Goal: Information Seeking & Learning: Check status

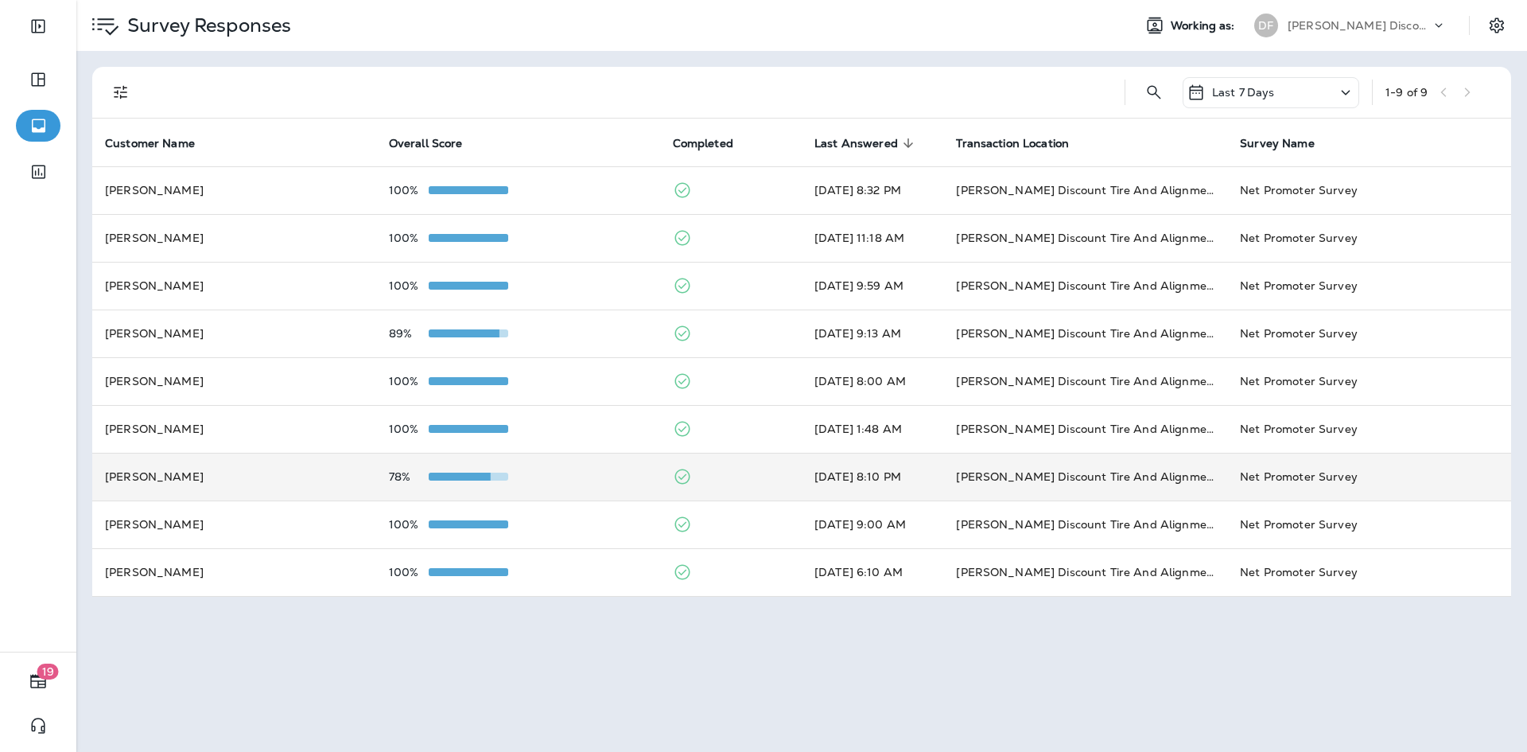
click at [289, 488] on td "[PERSON_NAME]" at bounding box center [234, 477] width 284 height 48
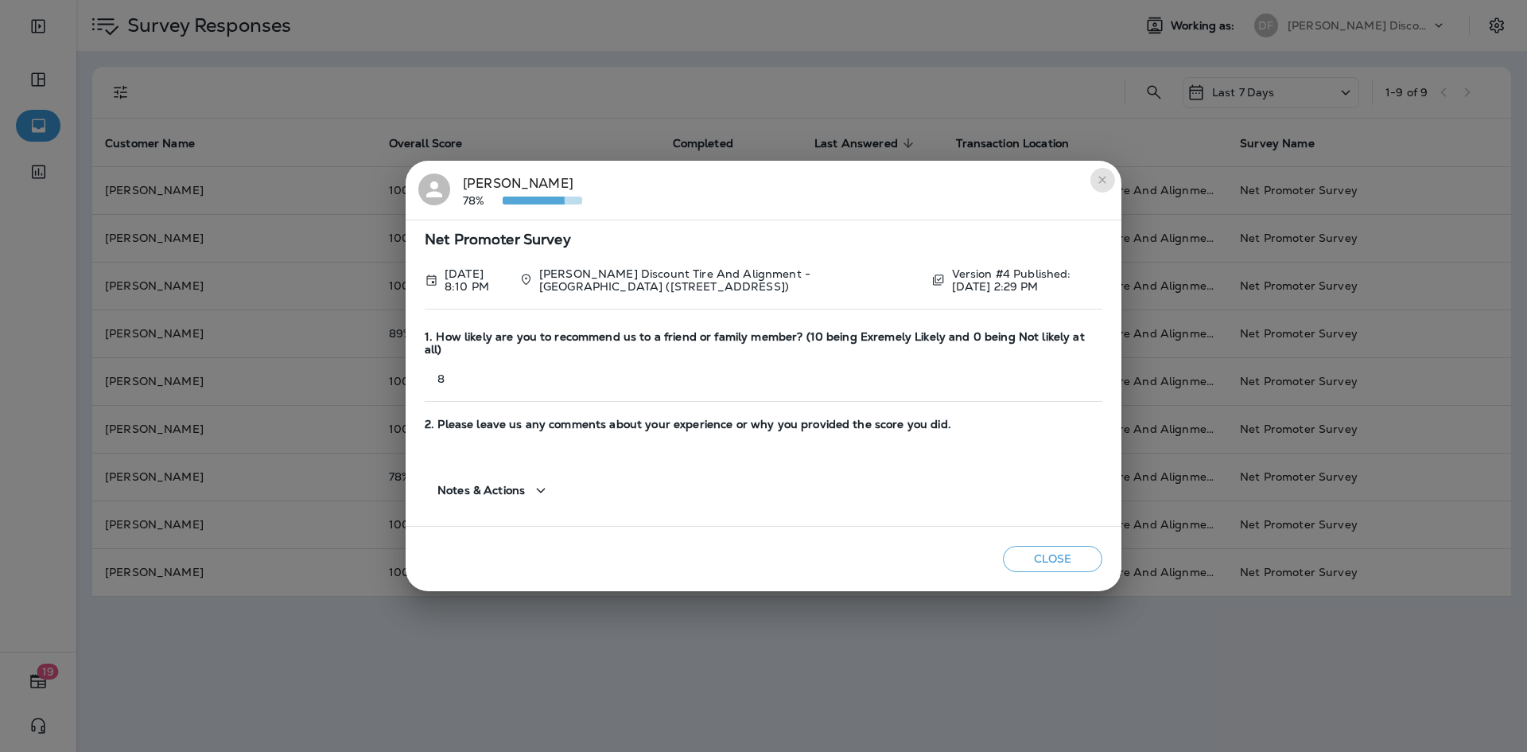
click at [1097, 186] on icon "close" at bounding box center [1102, 179] width 13 height 13
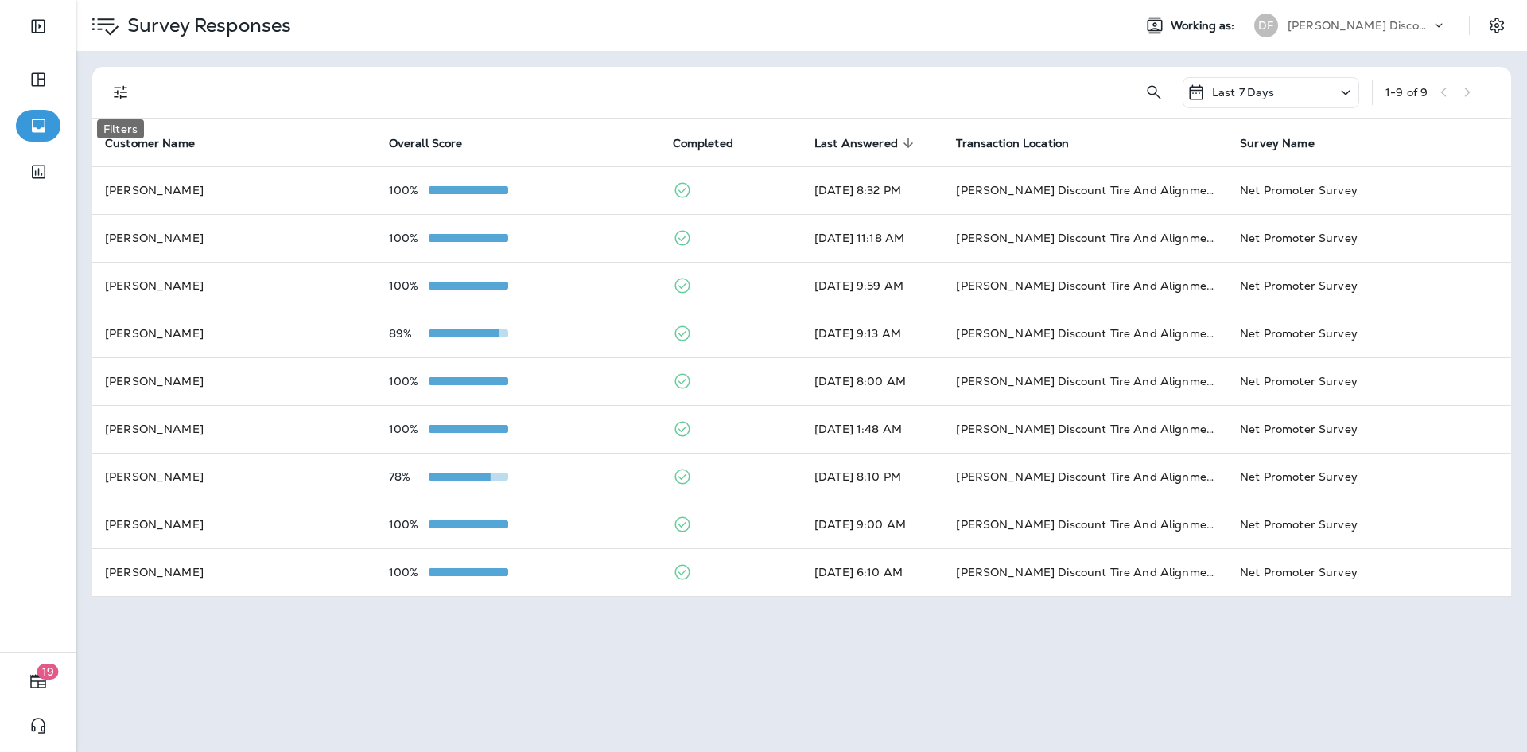
click at [128, 91] on icon "Filters" at bounding box center [120, 92] width 19 height 19
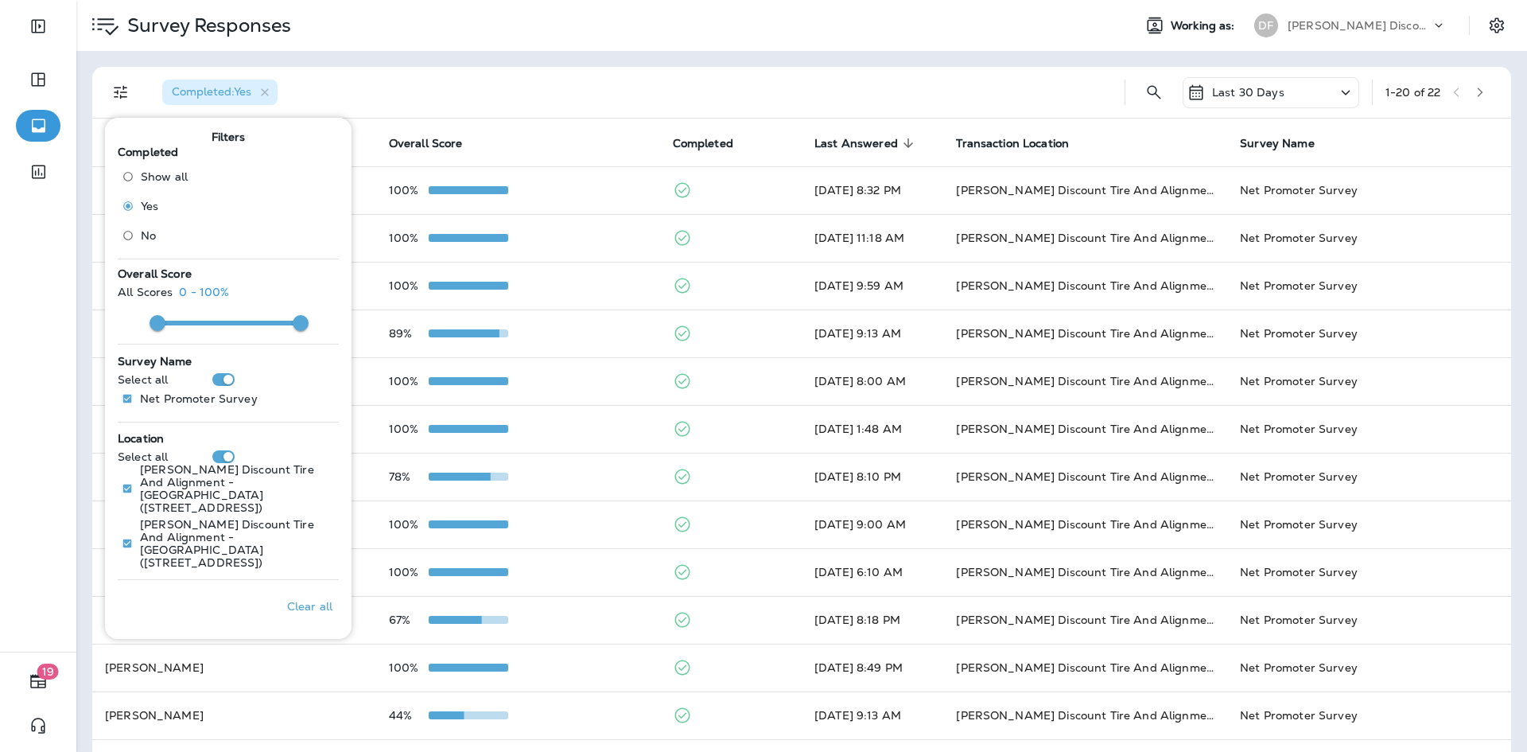
click at [453, 83] on div "Completed : Yes" at bounding box center [631, 92] width 962 height 51
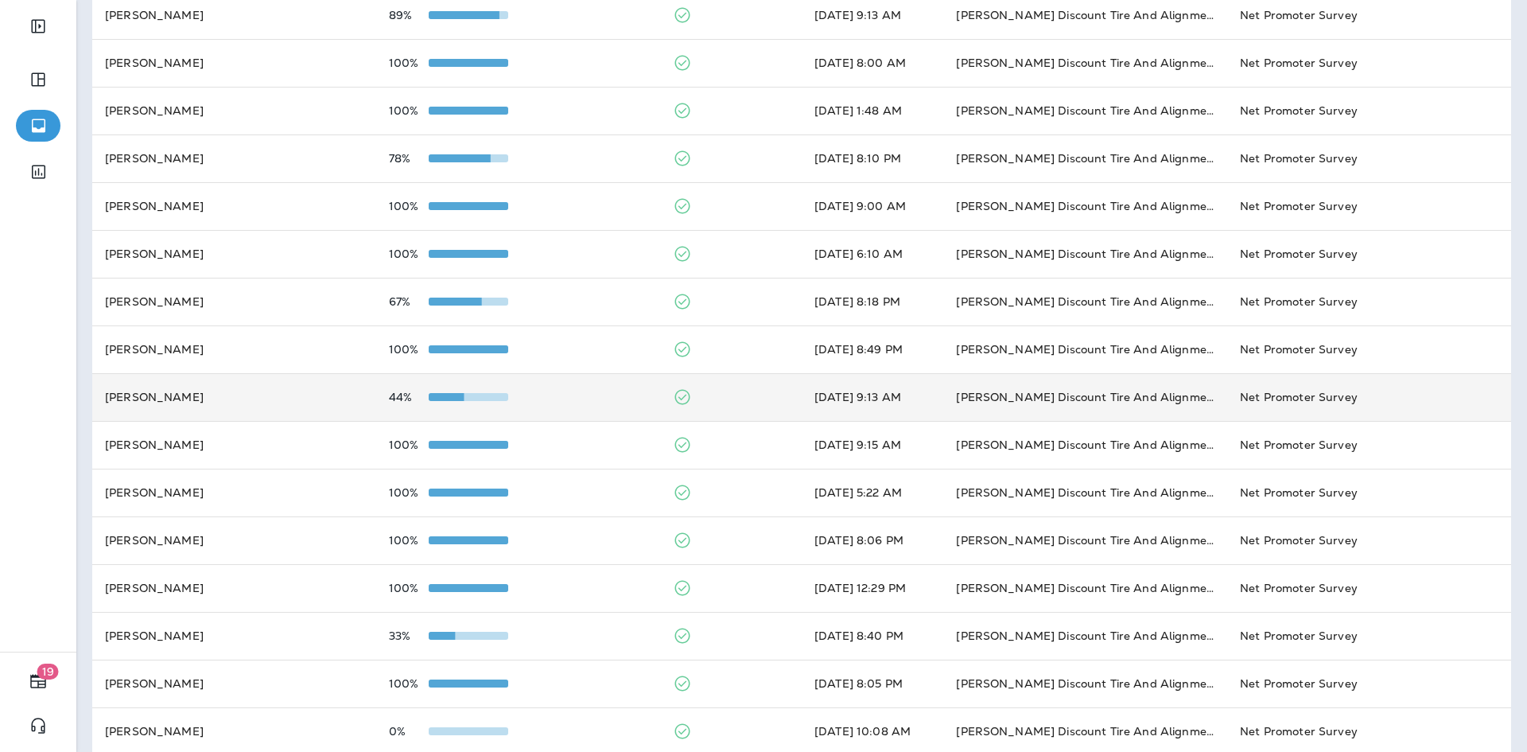
scroll to position [386, 0]
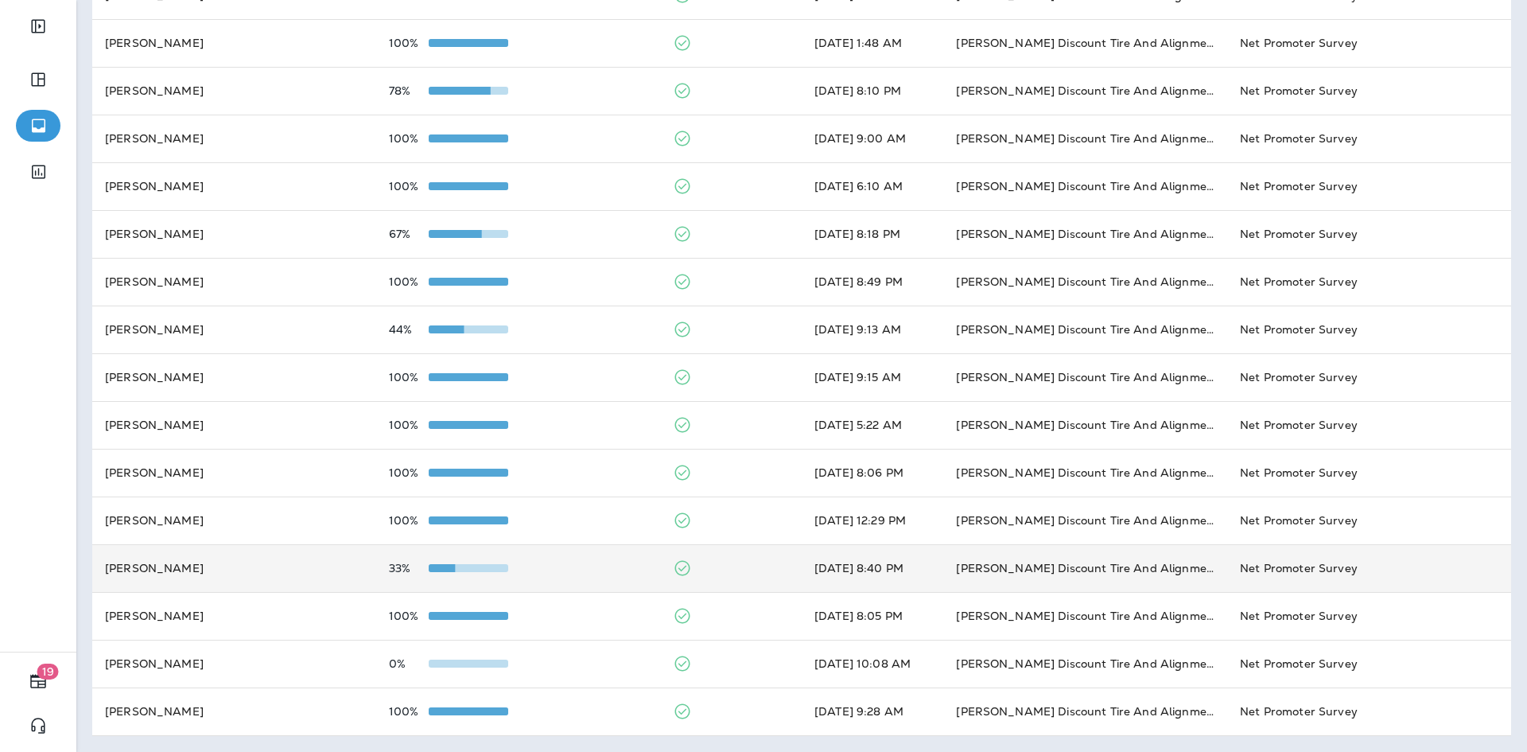
click at [563, 557] on td "33%" at bounding box center [518, 568] width 284 height 48
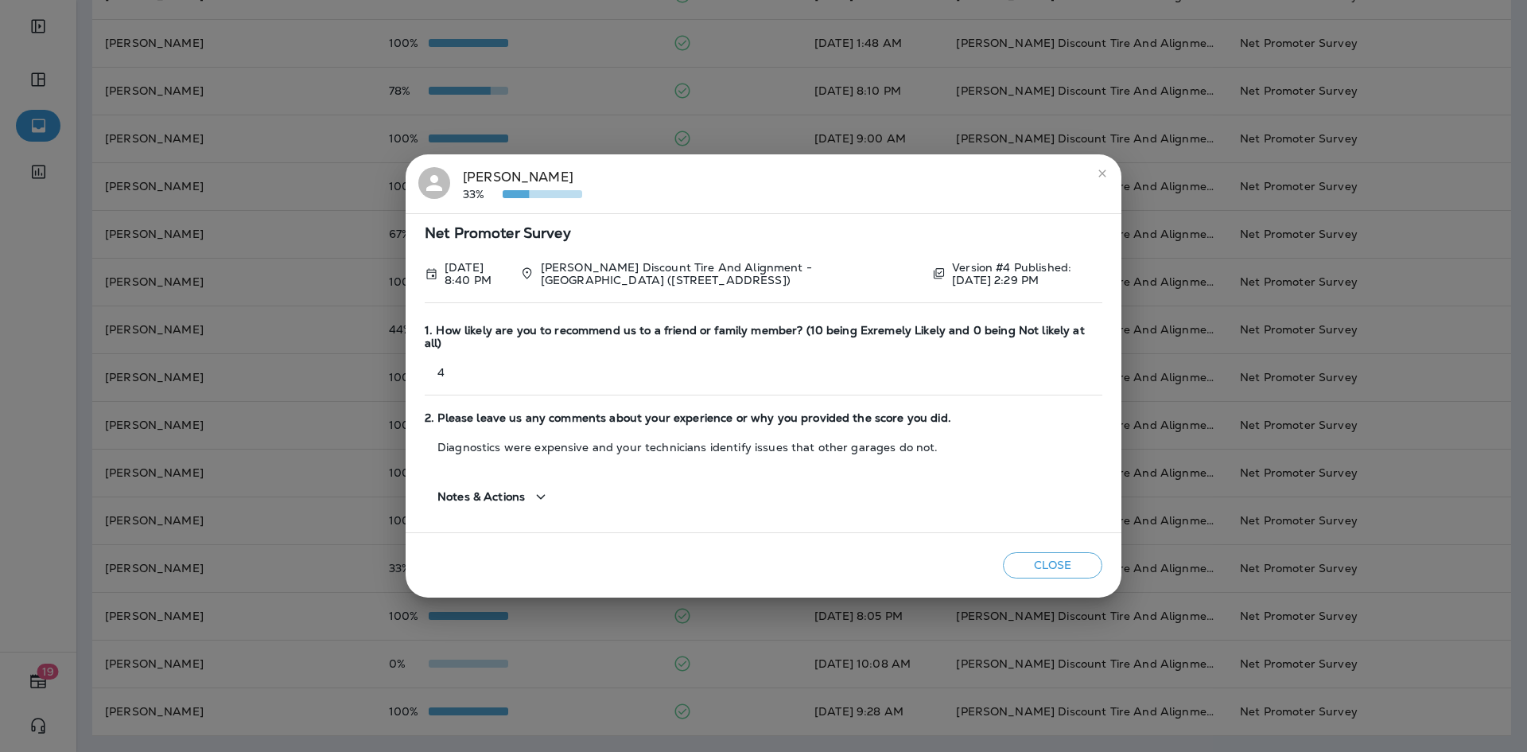
click at [1109, 185] on button "close" at bounding box center [1102, 173] width 25 height 25
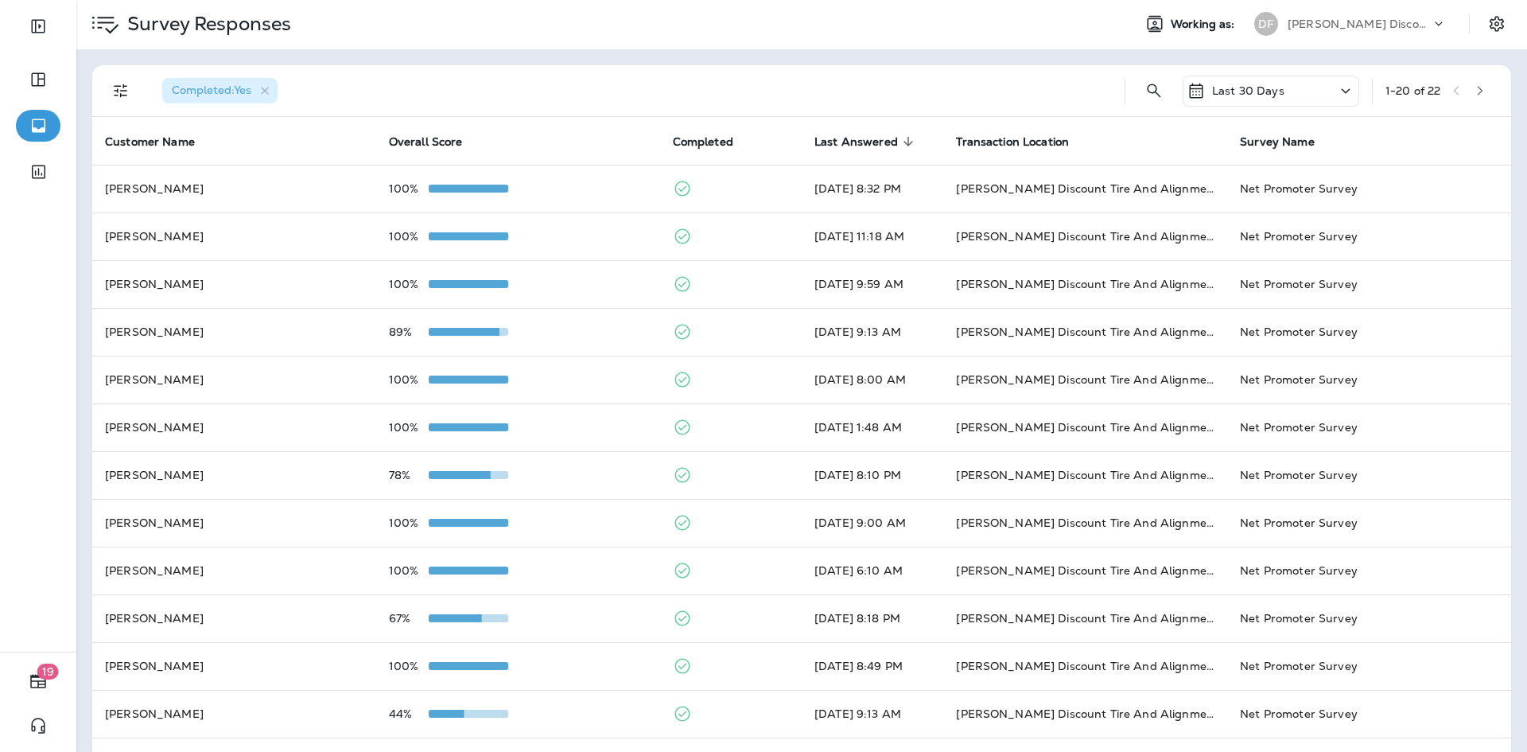
scroll to position [0, 0]
click at [218, 91] on span "Completed : Yes" at bounding box center [212, 91] width 80 height 14
click at [117, 91] on icon "Filters" at bounding box center [120, 92] width 19 height 19
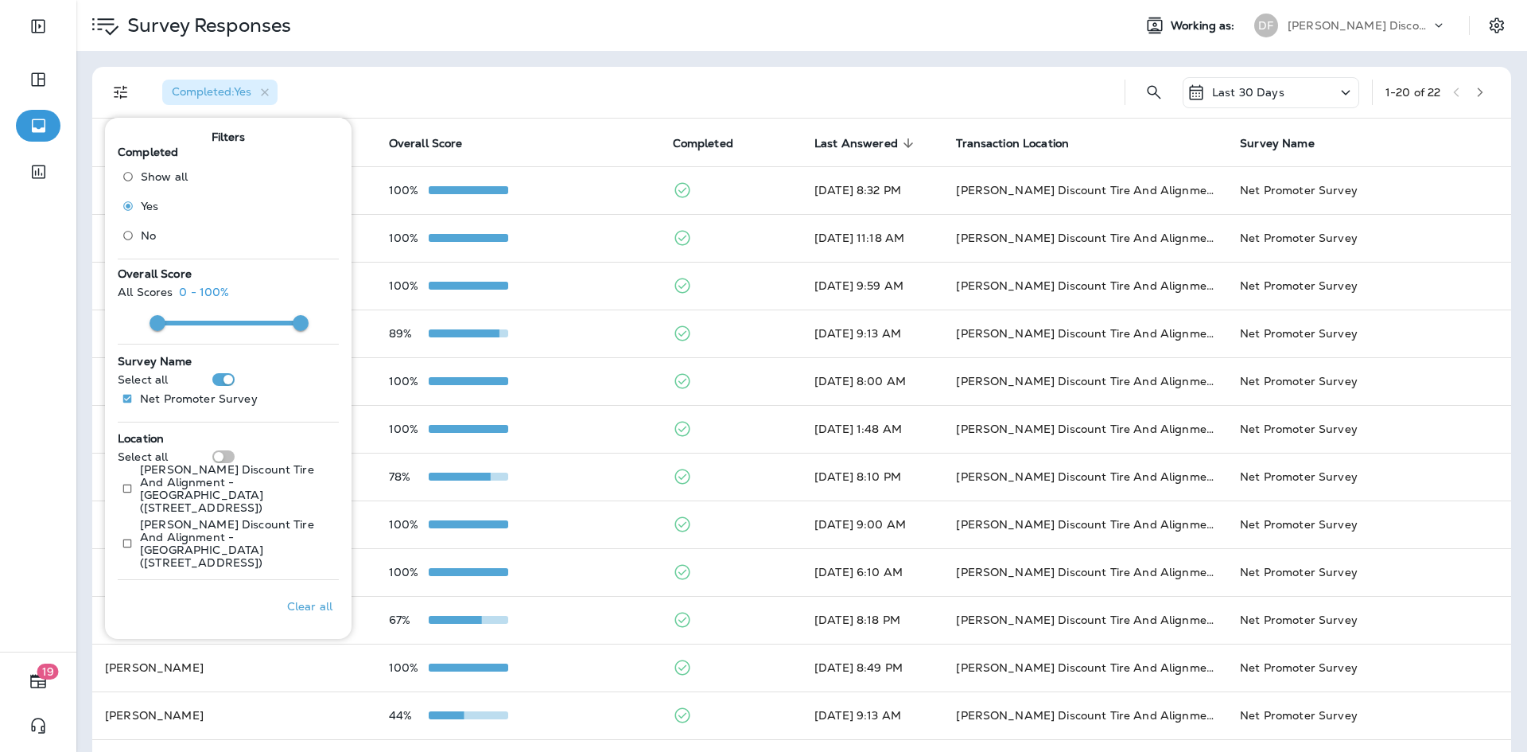
click at [205, 102] on div "Completed : Yes" at bounding box center [219, 92] width 115 height 25
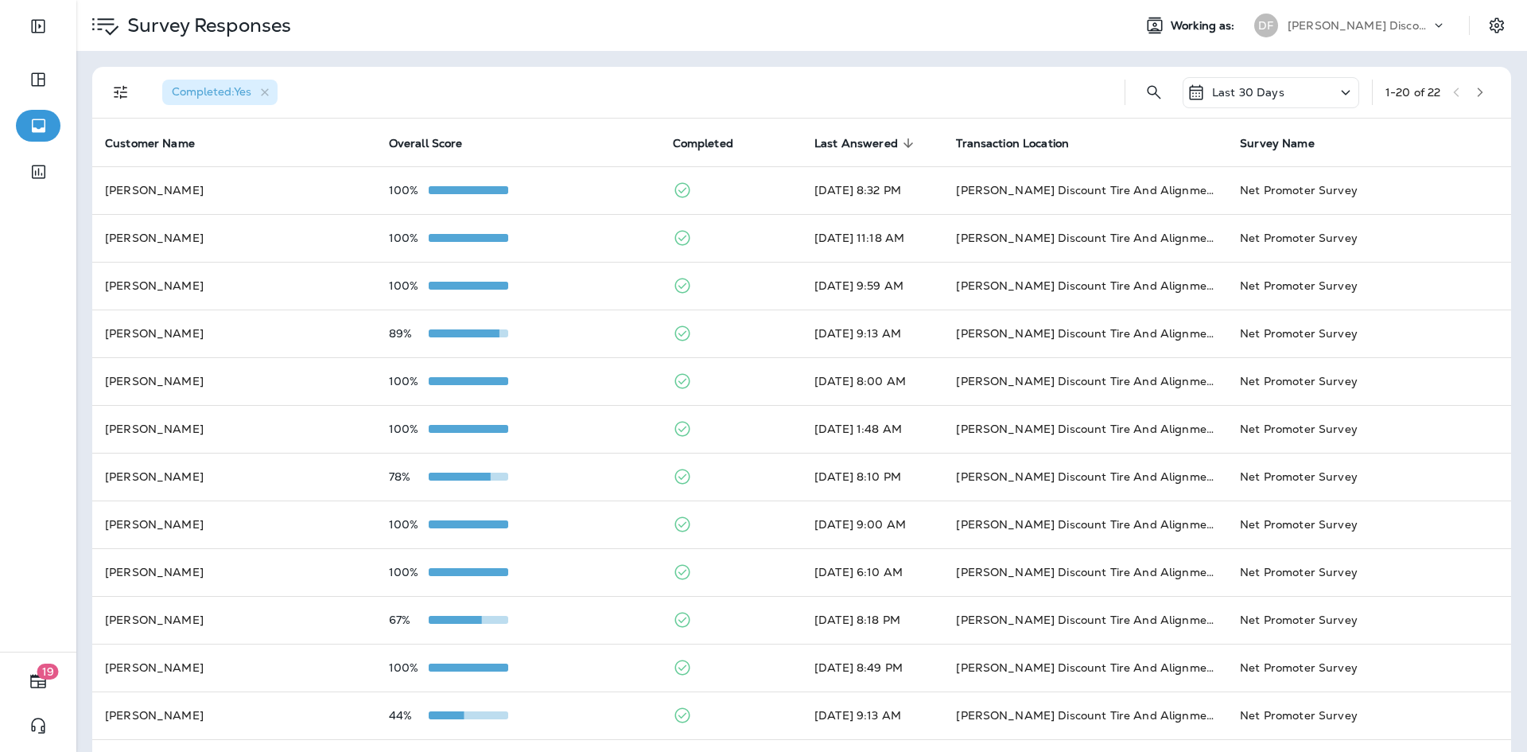
click at [217, 82] on div "Completed : Yes" at bounding box center [219, 92] width 115 height 25
click at [111, 81] on button "Filters" at bounding box center [121, 92] width 32 height 32
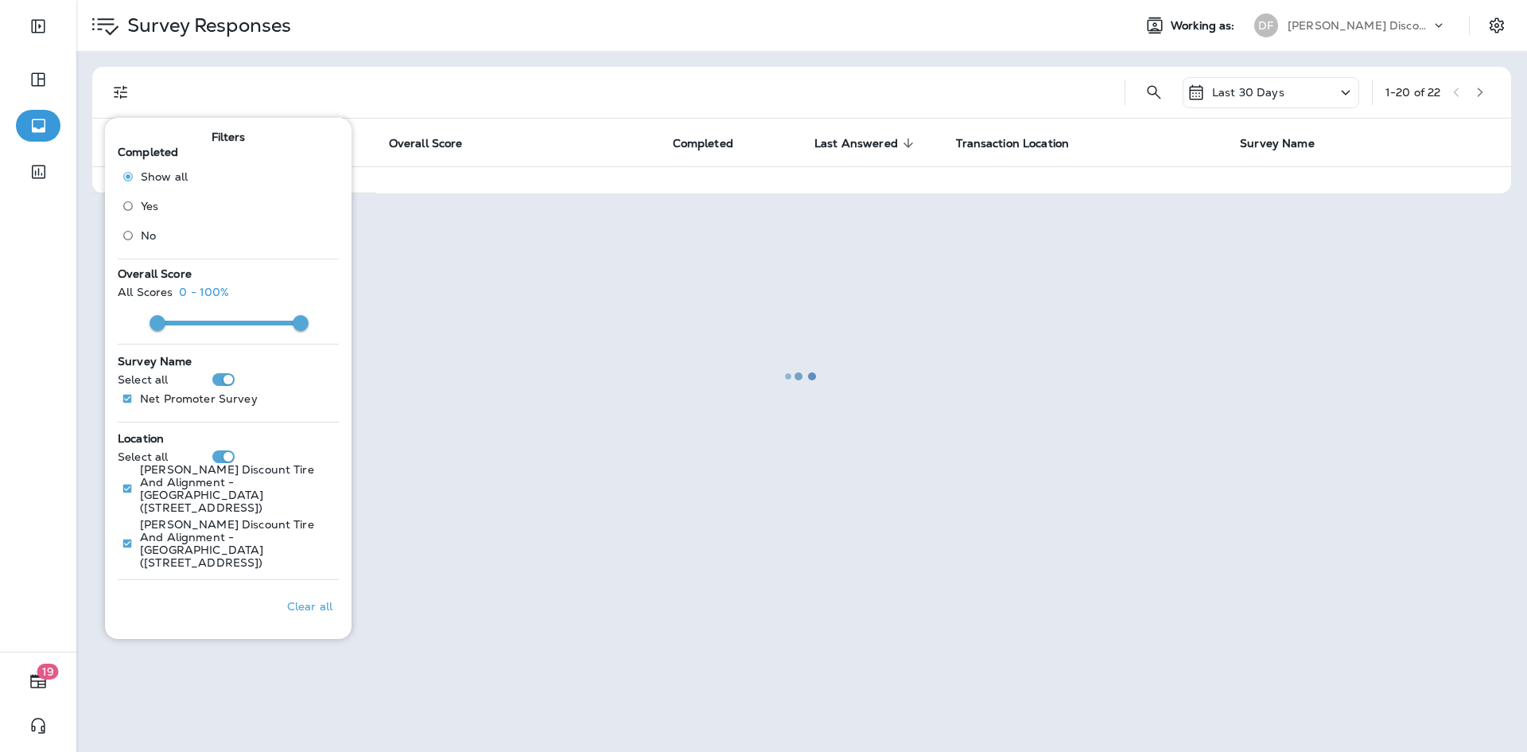
click at [544, 312] on div at bounding box center [801, 376] width 1447 height 748
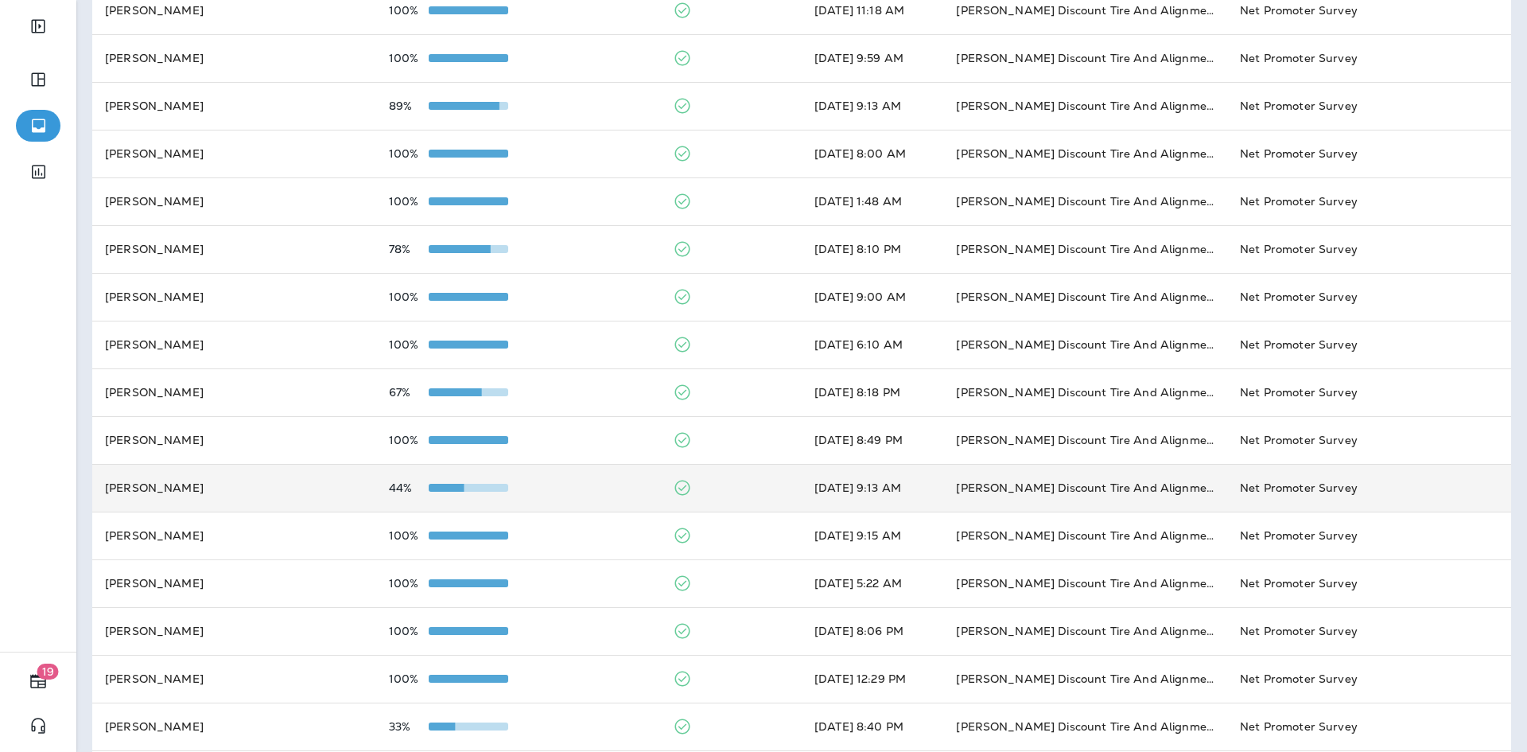
scroll to position [227, 0]
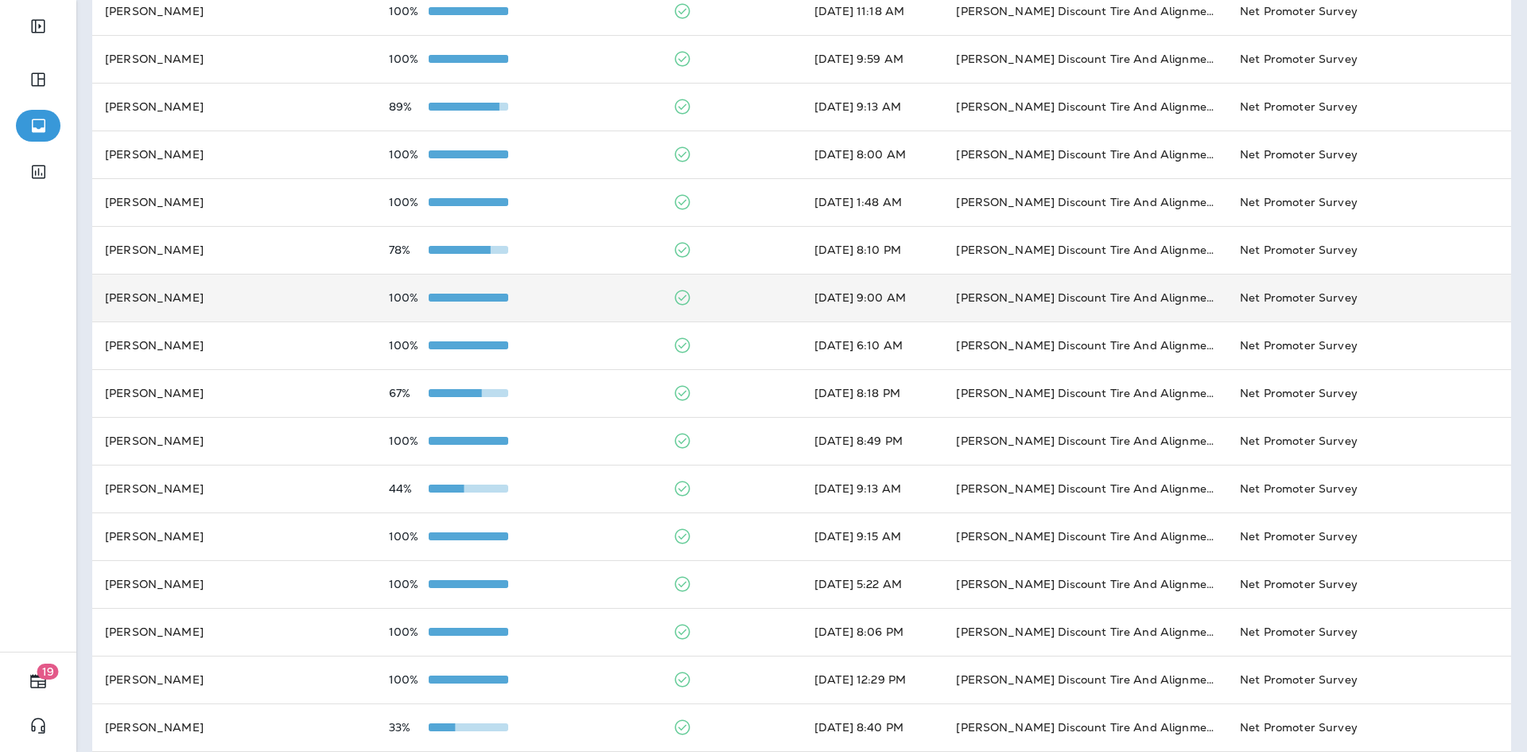
click at [212, 285] on td "[PERSON_NAME]" at bounding box center [234, 298] width 284 height 48
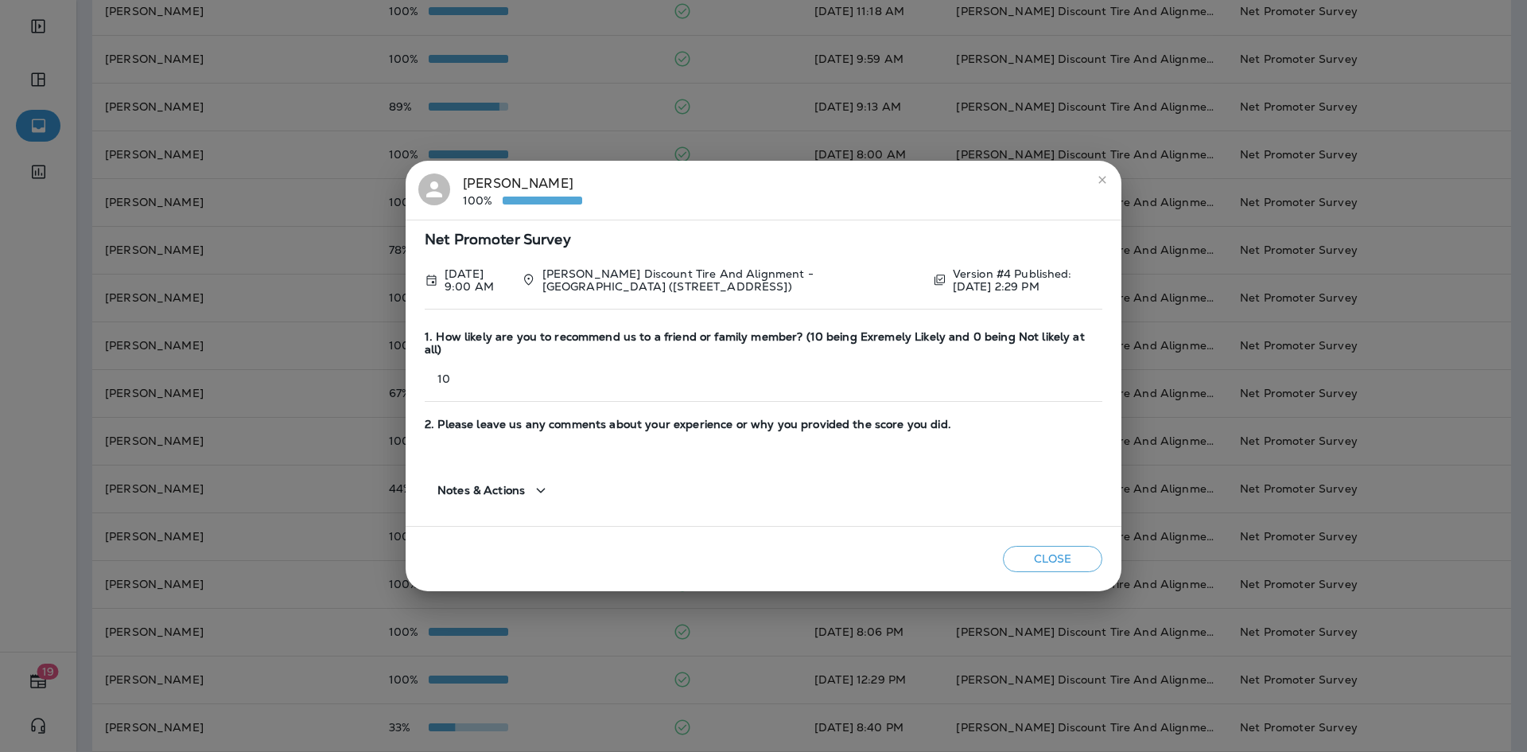
click at [1100, 183] on icon "close" at bounding box center [1101, 179] width 7 height 7
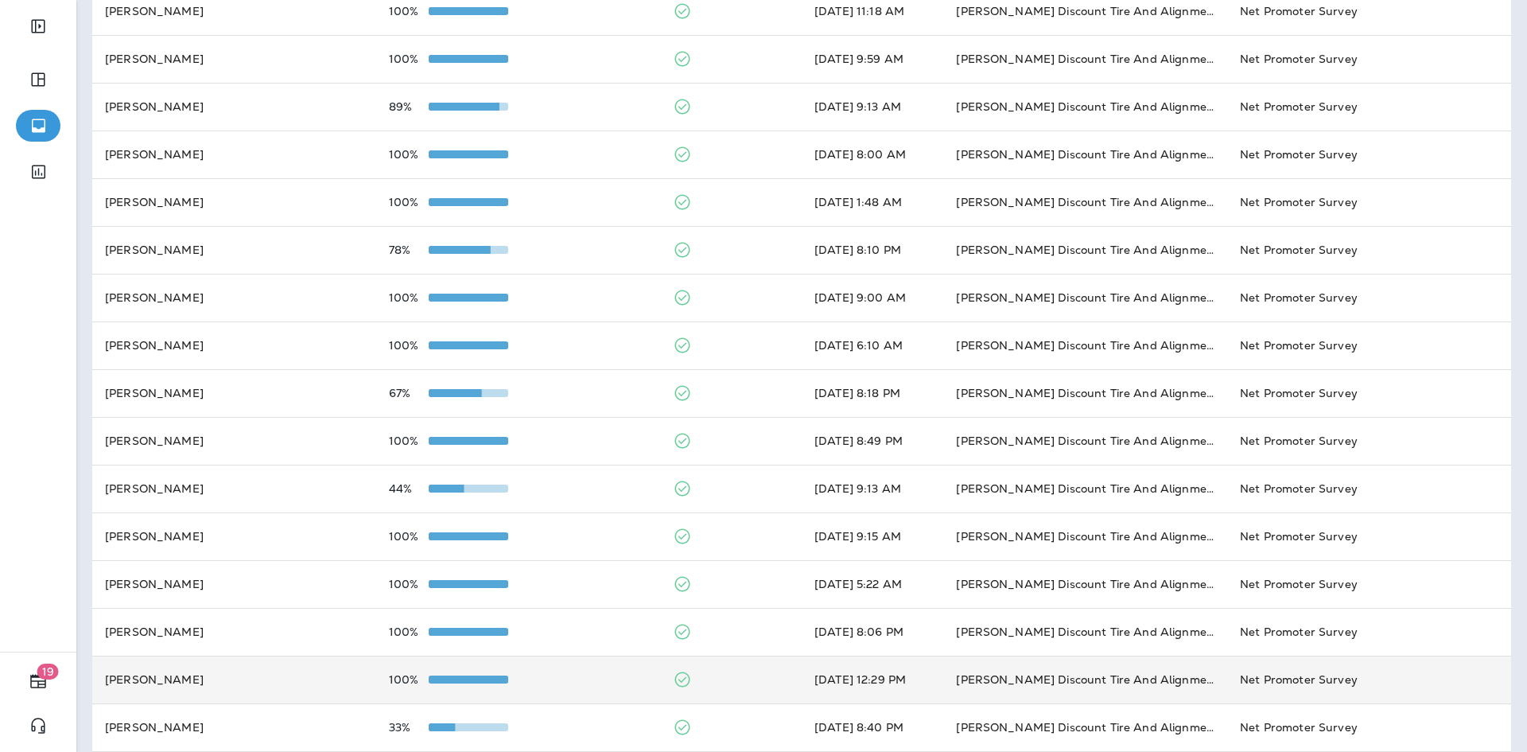
click at [522, 688] on td "100%" at bounding box center [518, 679] width 284 height 48
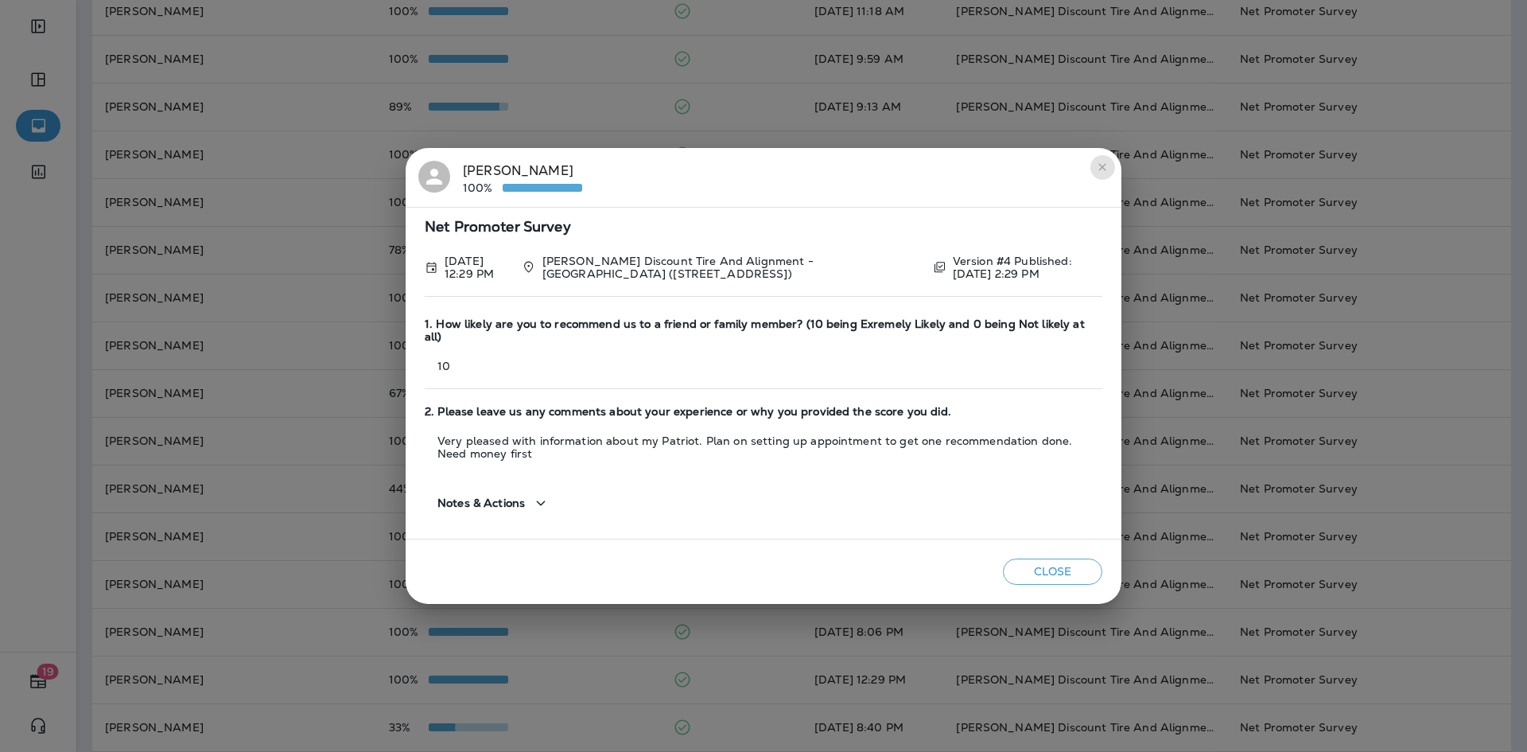
click at [1101, 170] on icon "close" at bounding box center [1102, 167] width 13 height 13
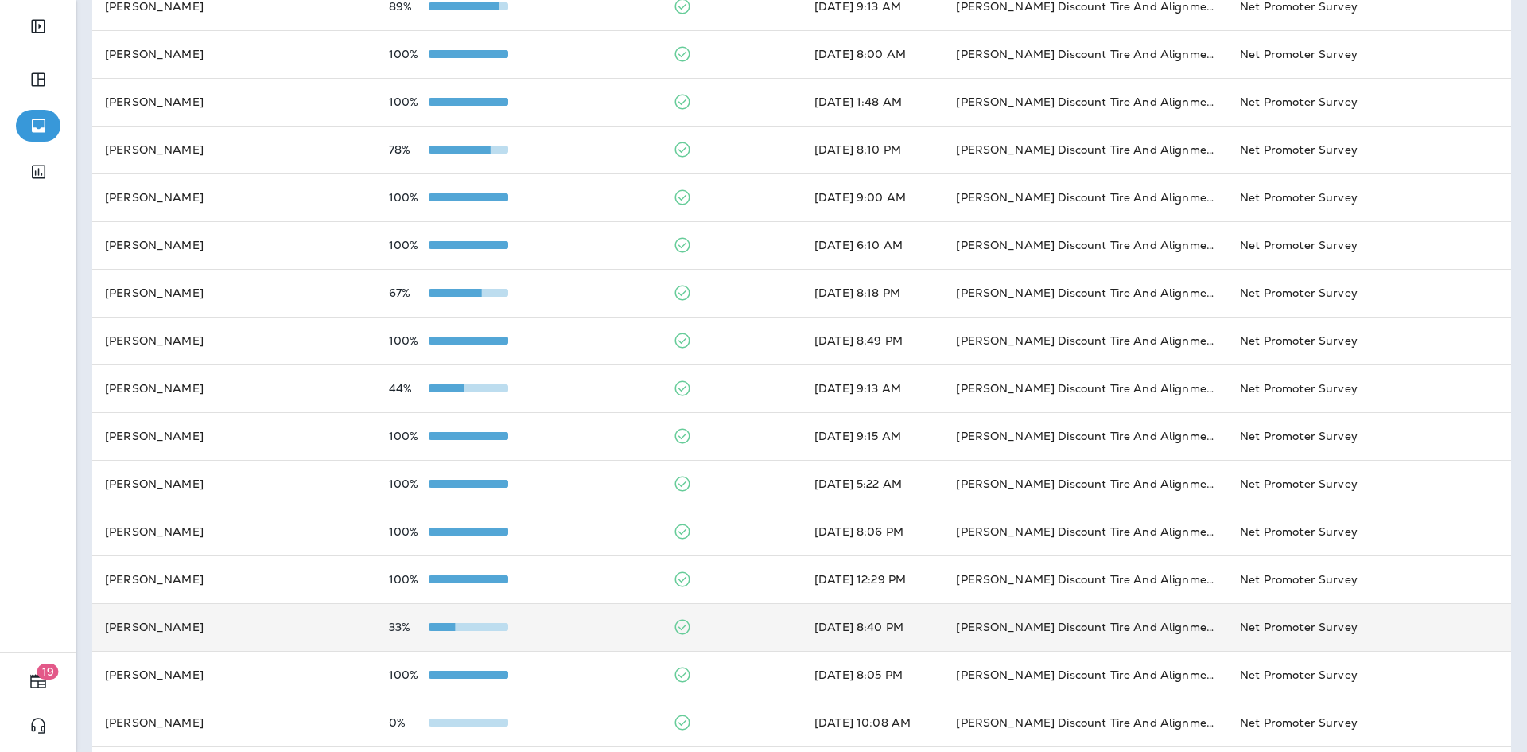
scroll to position [386, 0]
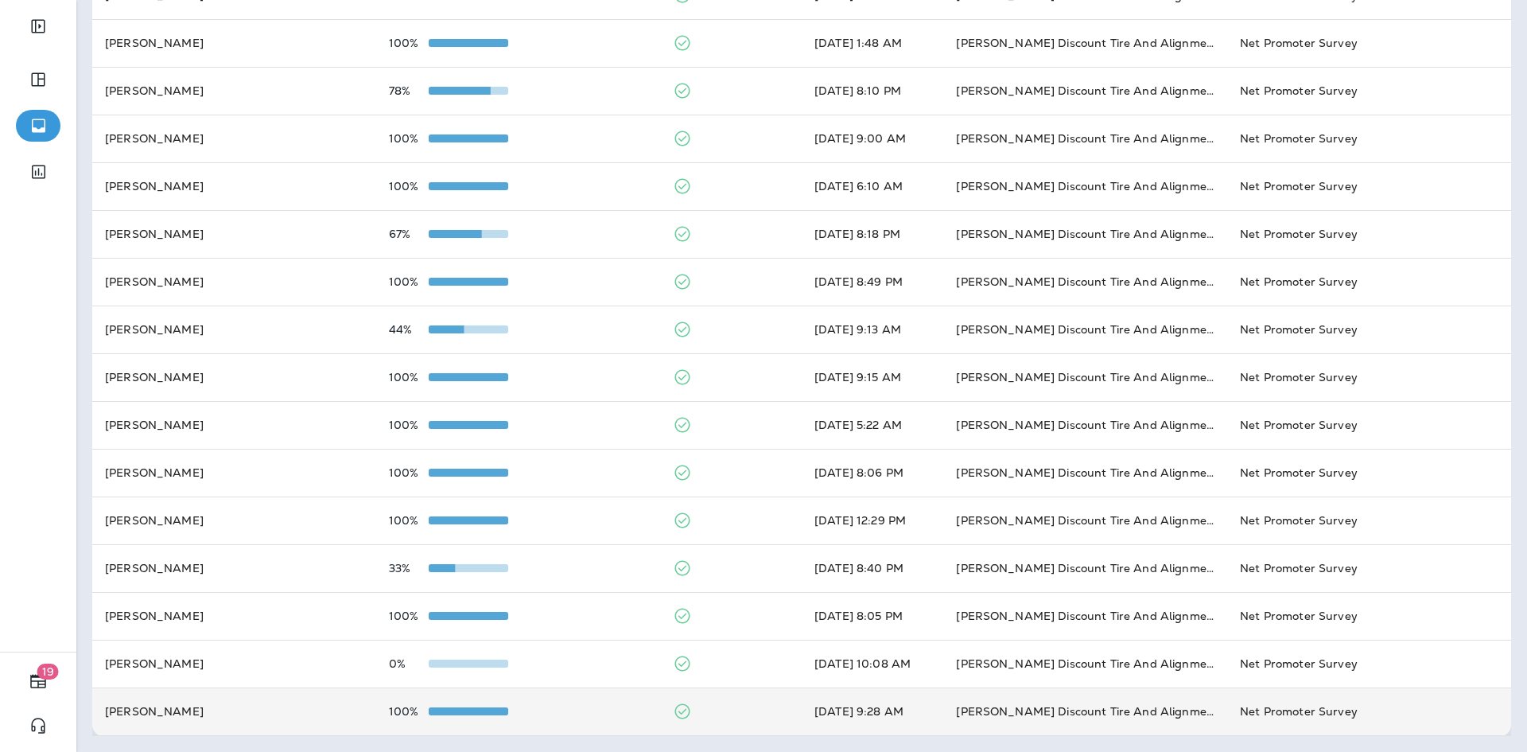
click at [544, 709] on div "100%" at bounding box center [518, 711] width 258 height 13
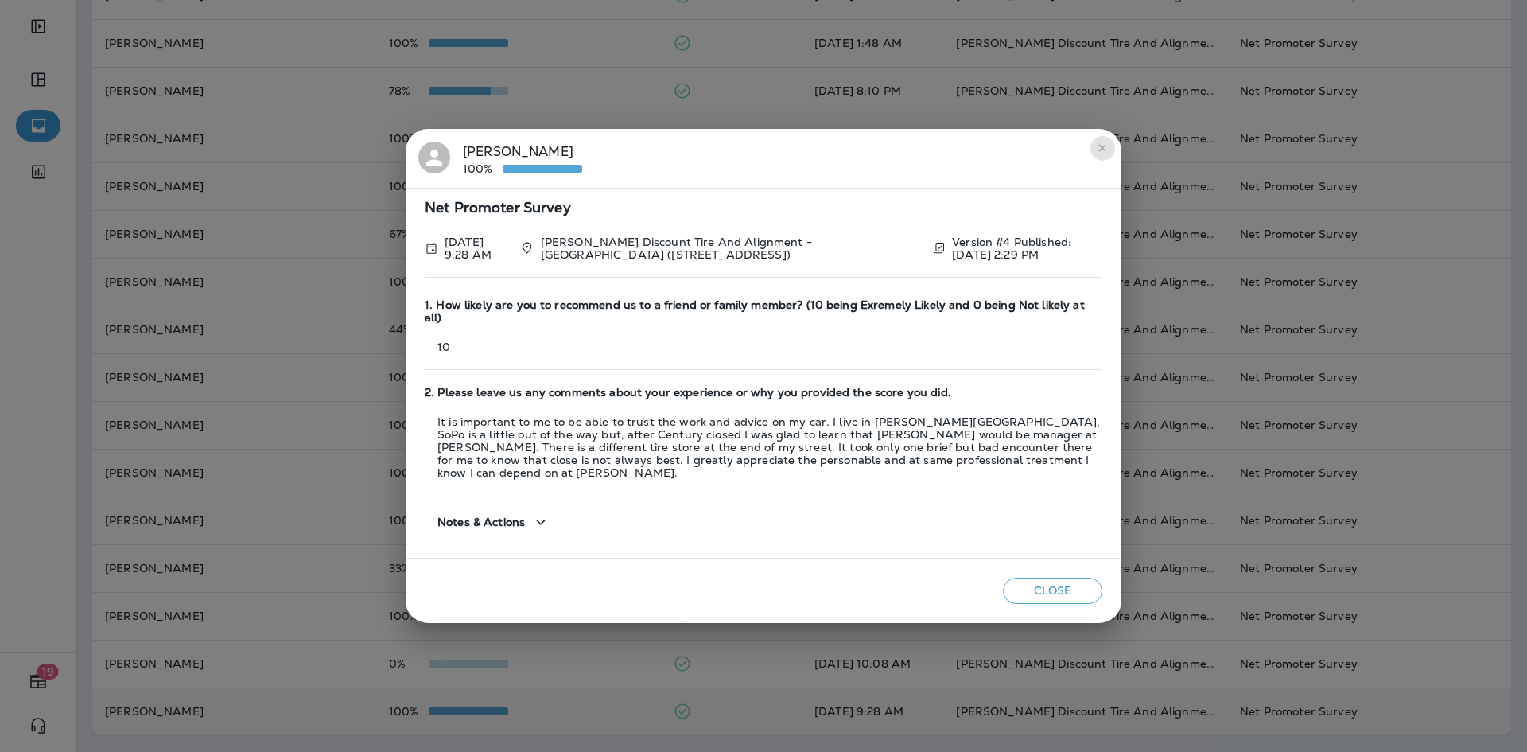
click at [1099, 154] on icon "close" at bounding box center [1102, 148] width 13 height 13
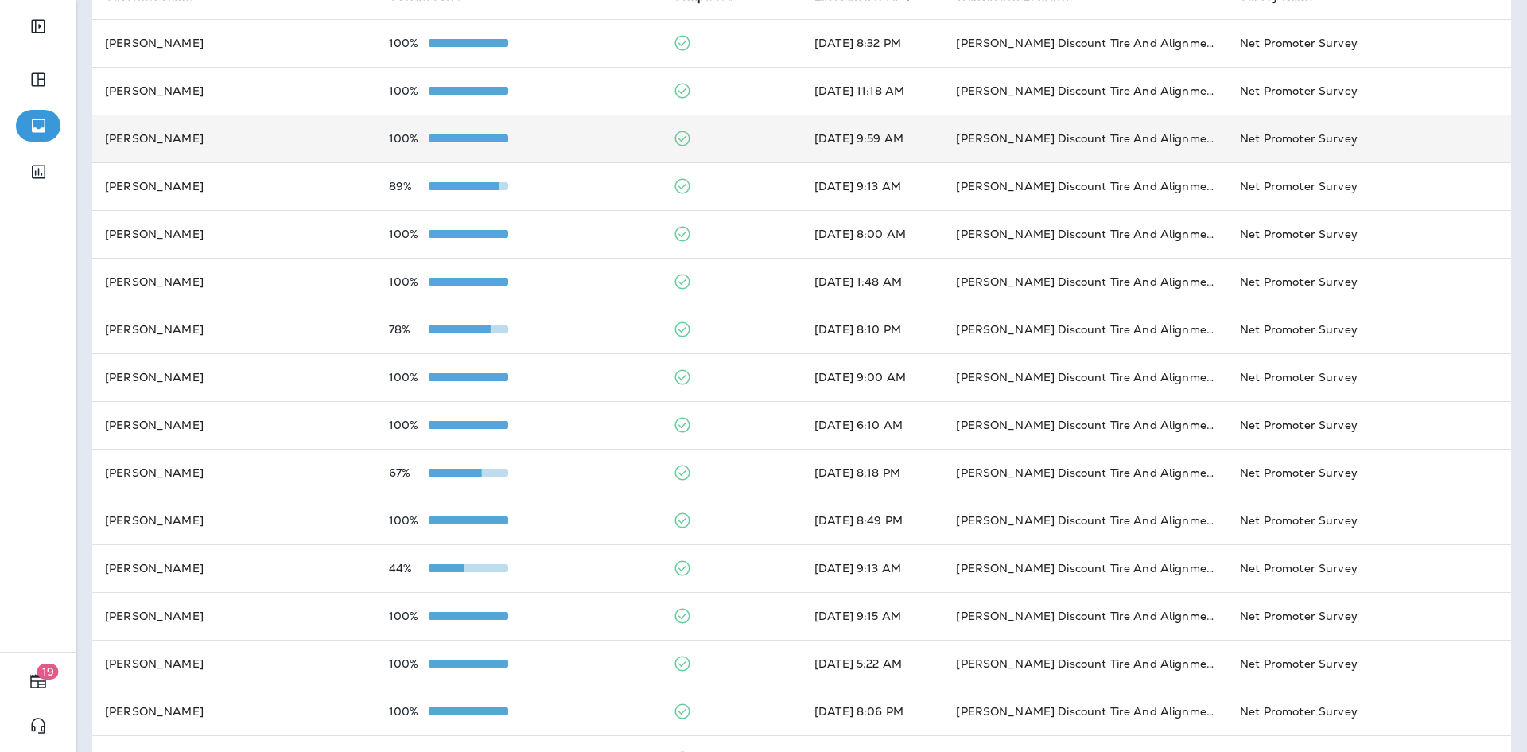
scroll to position [0, 0]
